Goal: Find specific page/section: Find specific page/section

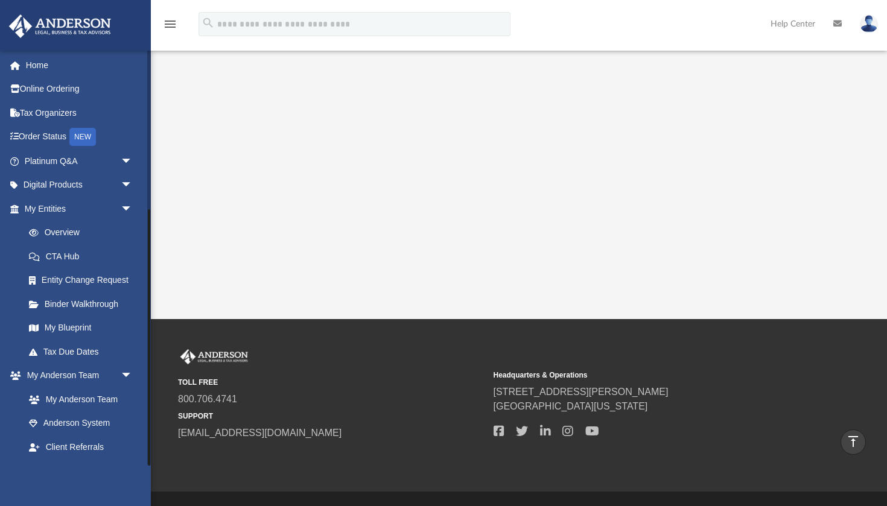
scroll to position [258, 0]
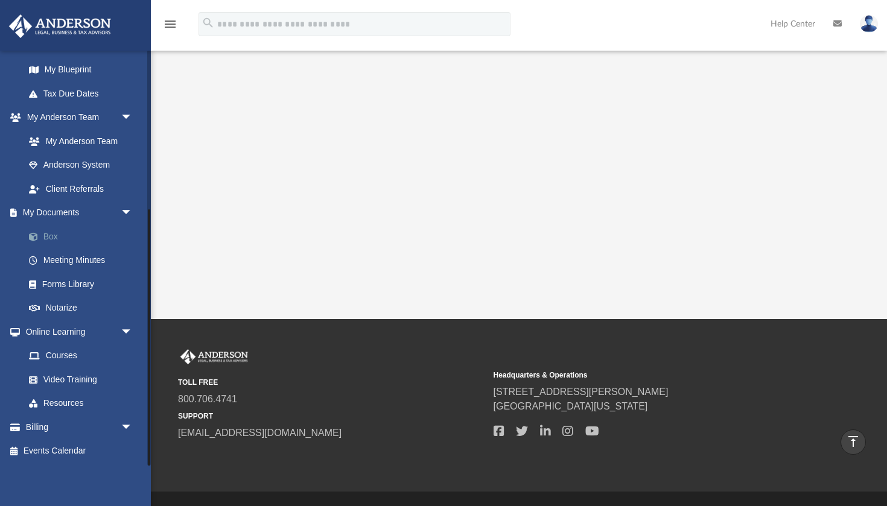
click at [74, 239] on link "Box" at bounding box center [84, 236] width 134 height 24
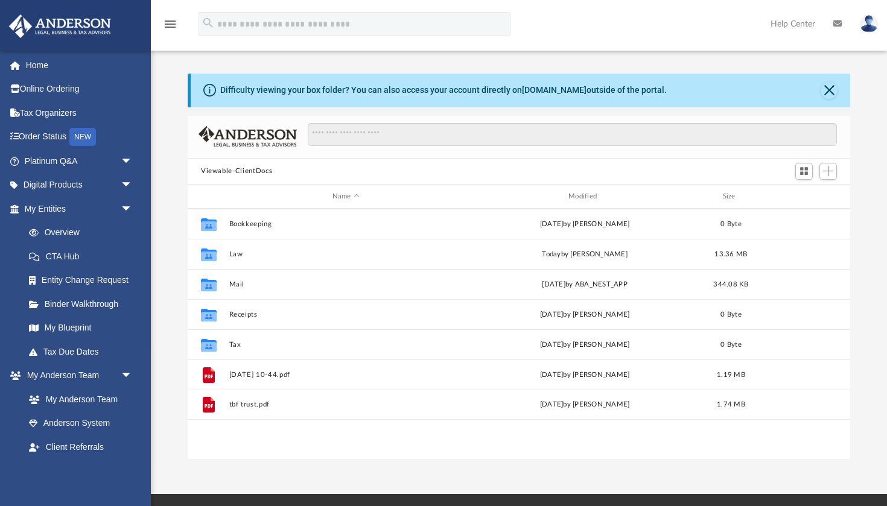
scroll to position [274, 662]
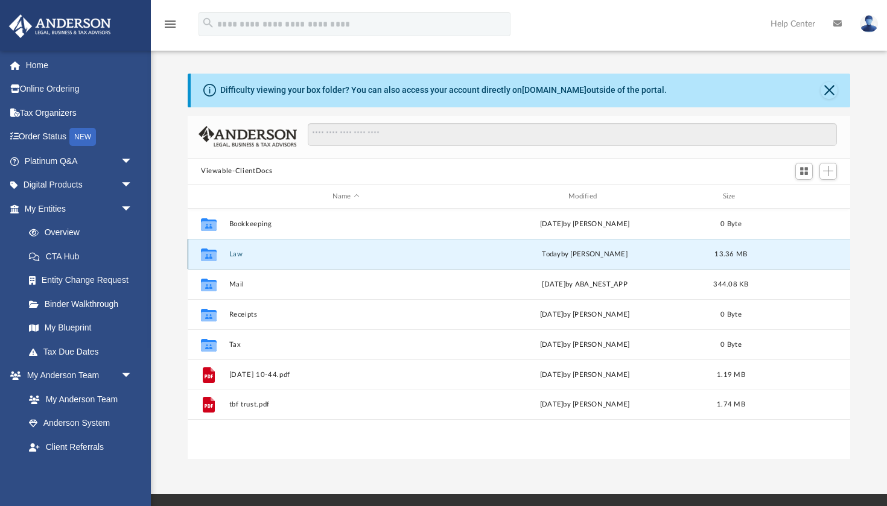
click at [284, 256] on button "Law" at bounding box center [345, 254] width 233 height 8
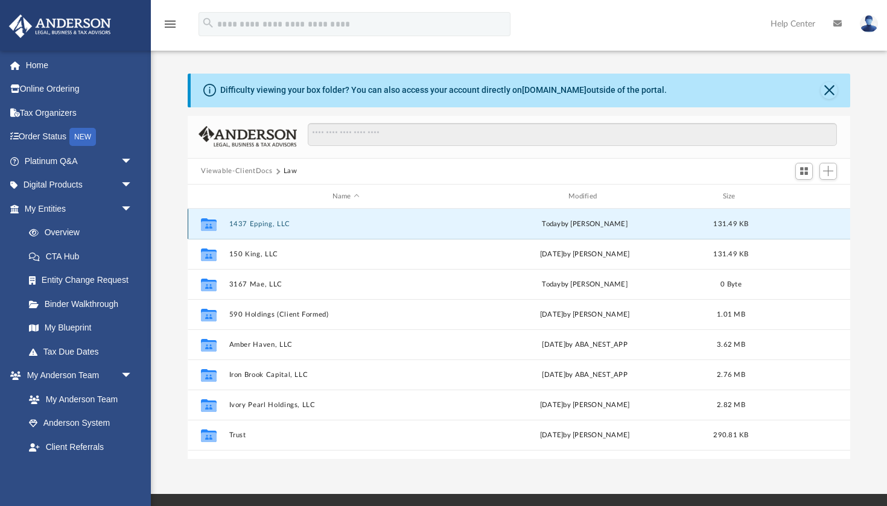
click at [322, 226] on button "1437 Epping, LLC" at bounding box center [345, 224] width 233 height 8
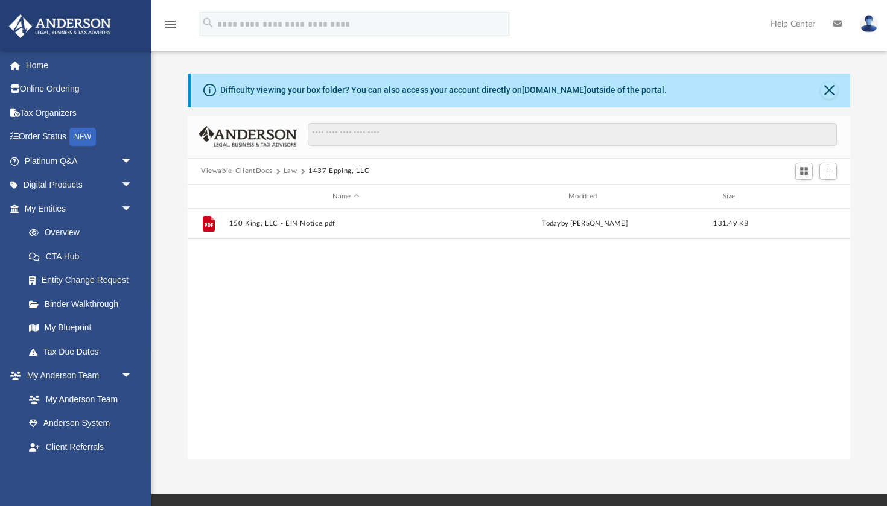
click at [256, 172] on button "Viewable-ClientDocs" at bounding box center [236, 171] width 71 height 11
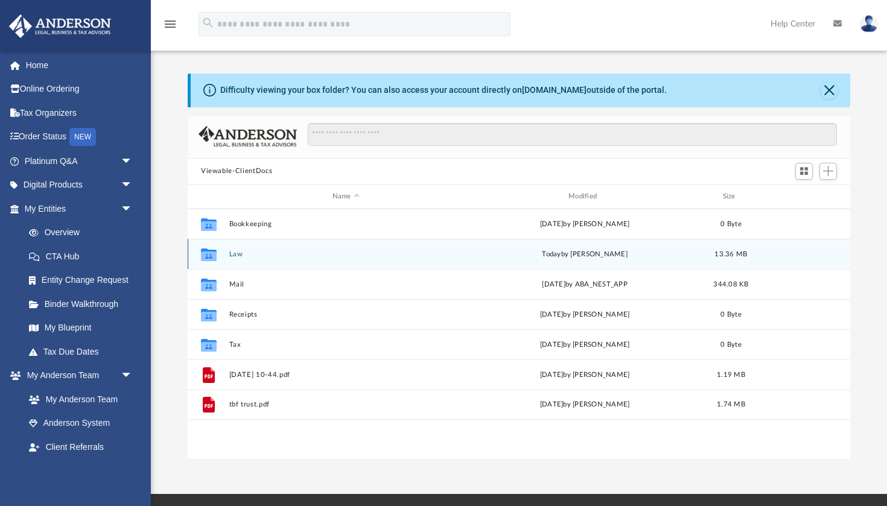
click at [258, 258] on div "Collaborated Folder Law [DATE] by [PERSON_NAME] 13.36 MB" at bounding box center [519, 254] width 662 height 30
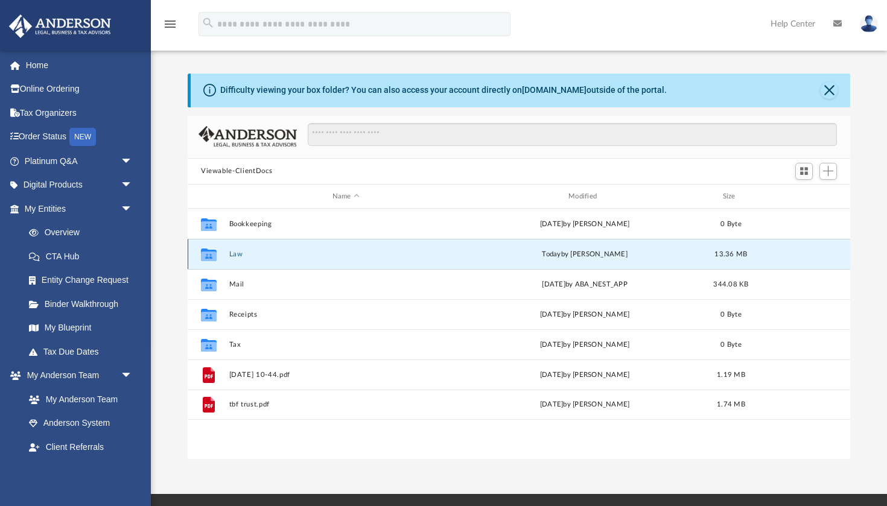
click at [258, 258] on div "Collaborated Folder Law [DATE] by [PERSON_NAME] 13.36 MB" at bounding box center [519, 254] width 662 height 30
click at [223, 255] on div "Collaborated Folder" at bounding box center [209, 254] width 30 height 19
click at [209, 255] on icon "grid" at bounding box center [209, 257] width 16 height 10
click at [311, 252] on button "Law" at bounding box center [345, 254] width 233 height 8
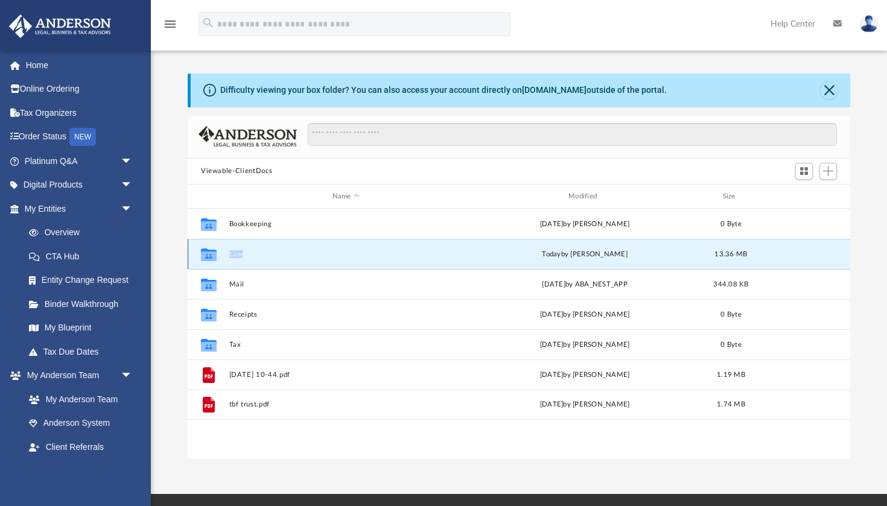
click at [311, 252] on button "Law" at bounding box center [345, 254] width 233 height 8
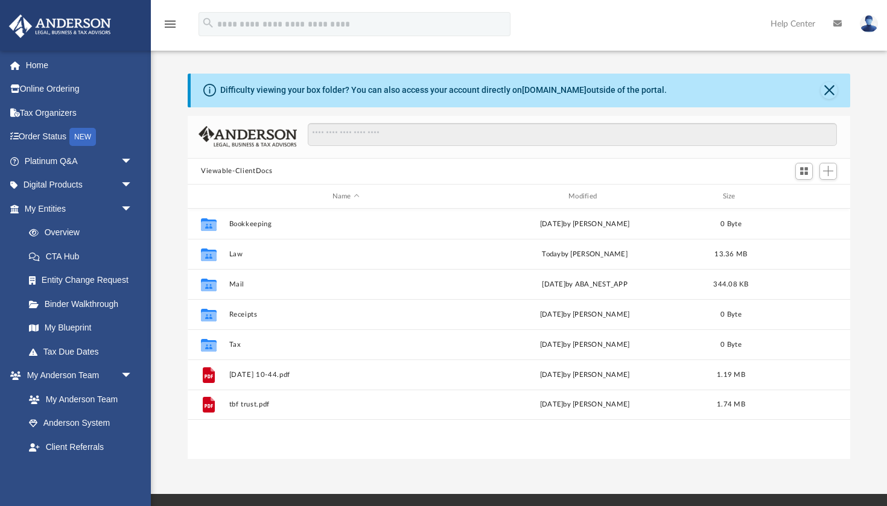
scroll to position [274, 662]
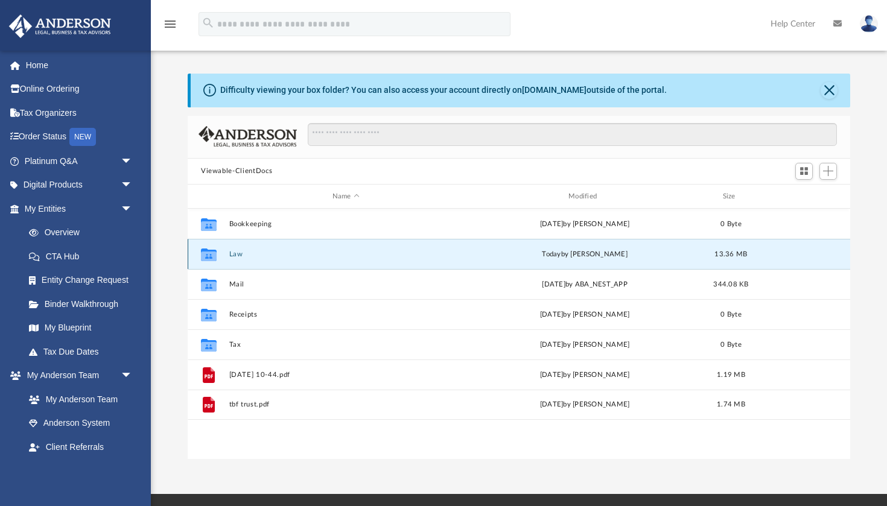
click at [232, 256] on button "Law" at bounding box center [345, 254] width 233 height 8
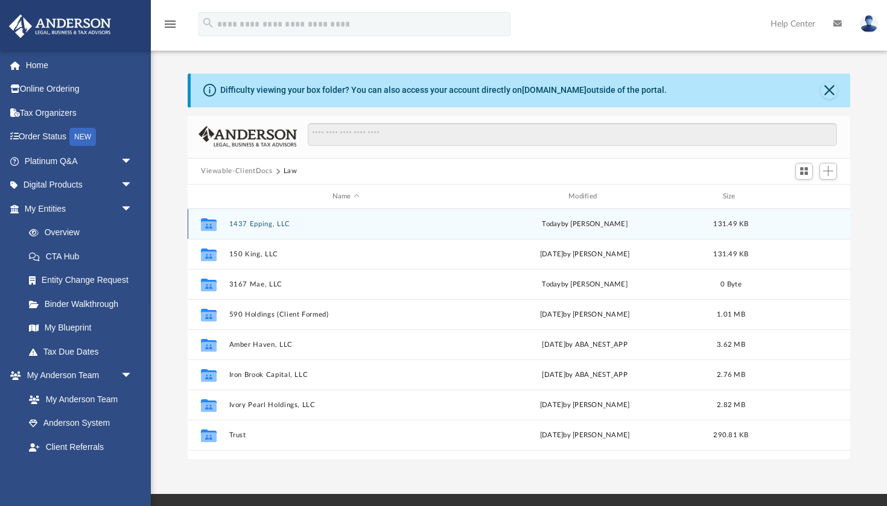
click at [268, 221] on button "1437 Epping, LLC" at bounding box center [345, 224] width 233 height 8
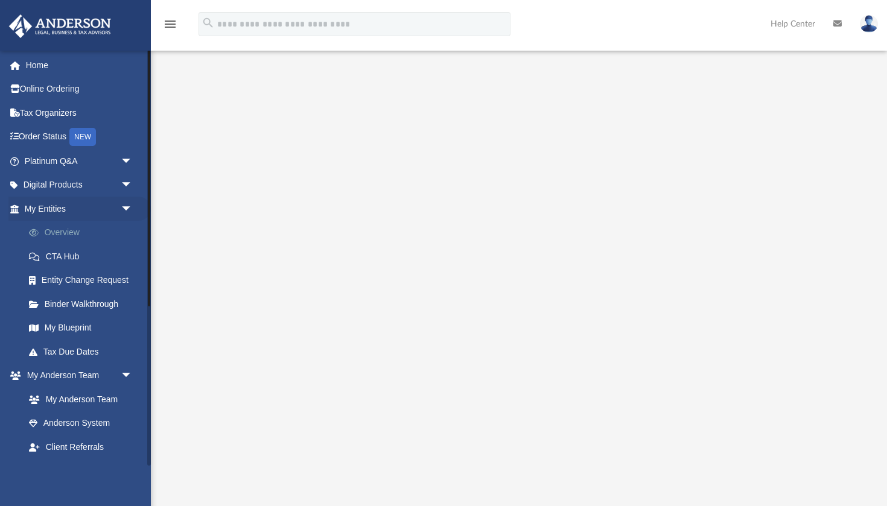
click at [94, 233] on link "Overview" at bounding box center [84, 233] width 134 height 24
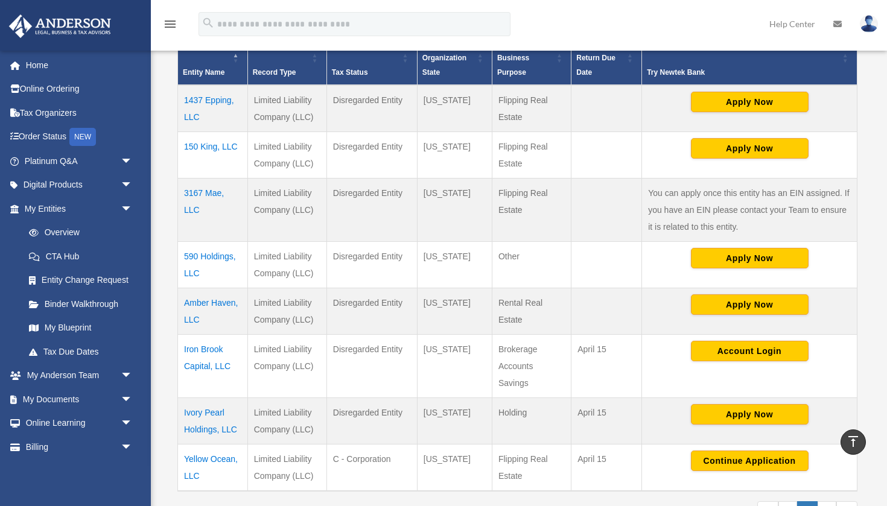
scroll to position [276, 0]
